Goal: Transaction & Acquisition: Book appointment/travel/reservation

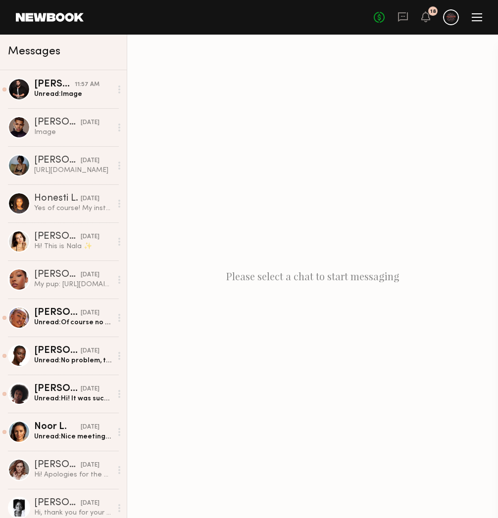
click at [57, 20] on link at bounding box center [50, 17] width 68 height 9
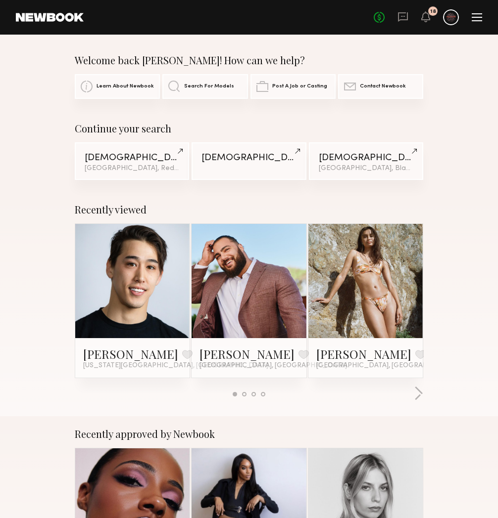
click at [253, 307] on link at bounding box center [248, 281] width 51 height 114
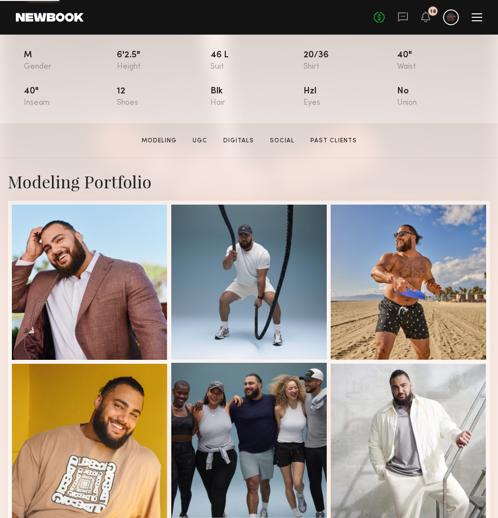
scroll to position [204, 0]
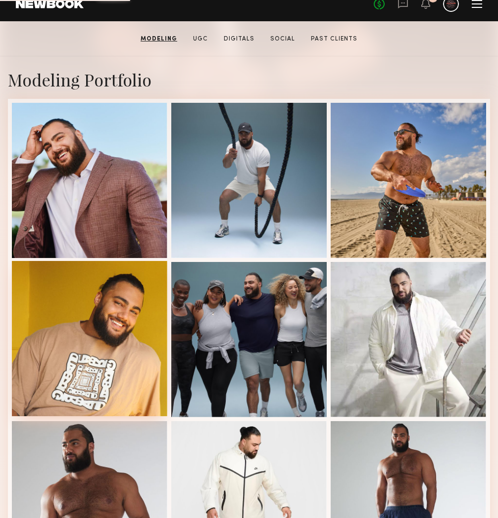
click at [118, 339] on div at bounding box center [89, 338] width 155 height 155
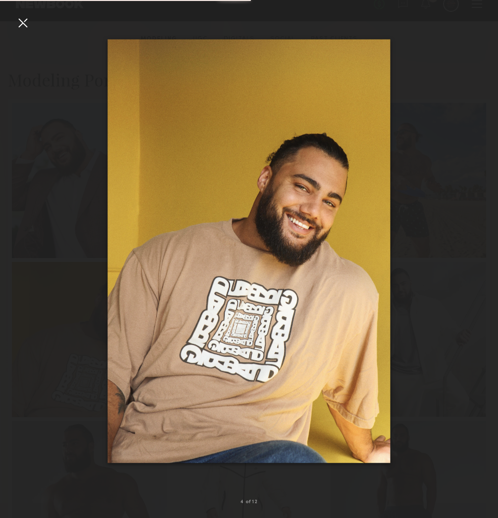
scroll to position [205, 0]
click at [450, 374] on div at bounding box center [249, 251] width 498 height 471
click at [24, 24] on div at bounding box center [23, 23] width 16 height 16
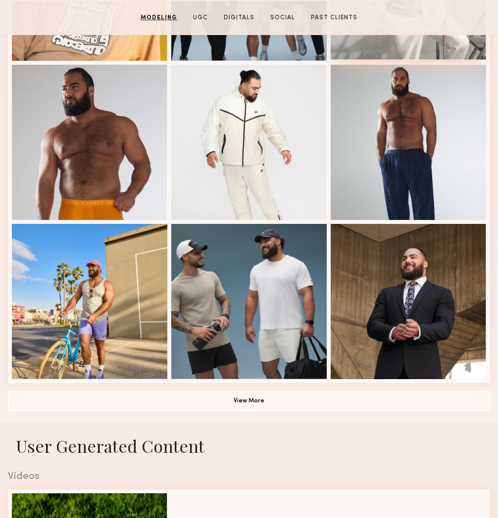
scroll to position [565, 0]
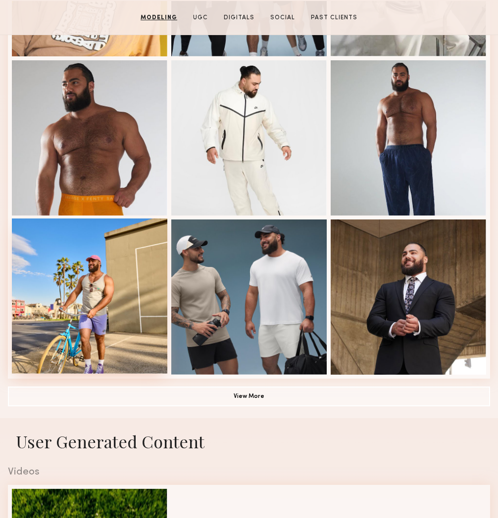
click at [135, 334] on div at bounding box center [89, 296] width 155 height 155
